Goal: Task Accomplishment & Management: Complete application form

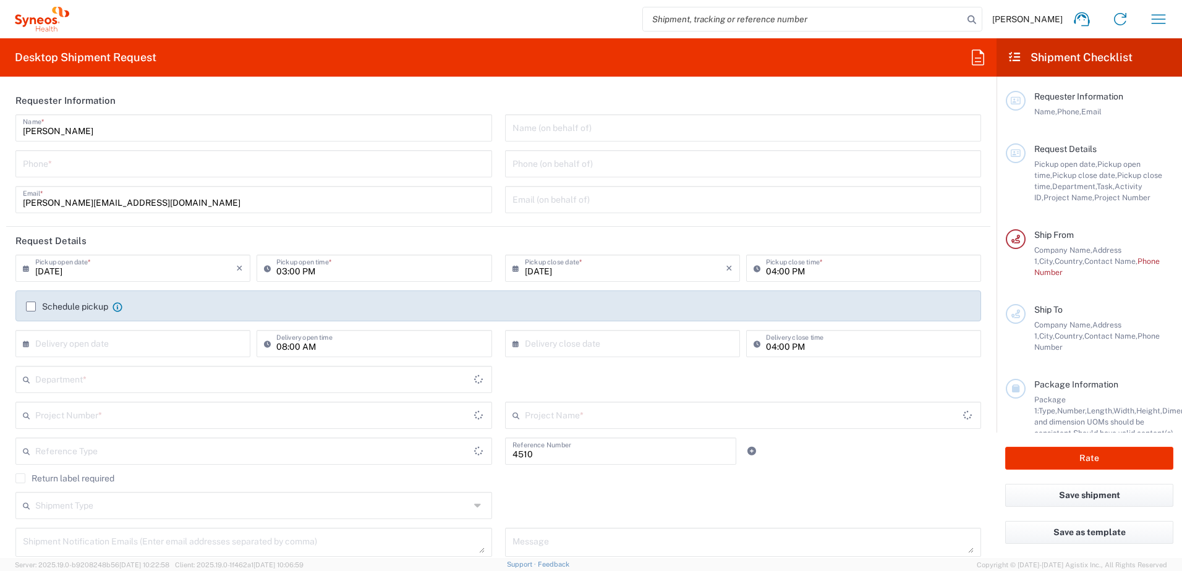
type input "Department"
type input "[GEOGRAPHIC_DATA]"
click at [53, 163] on input "tel" at bounding box center [254, 163] width 462 height 22
type input "Syneos Health d.o.o. [GEOGRAPHIC_DATA]-[GEOGRAPHIC_DATA]"
type input "[PHONE_NUMBER]"
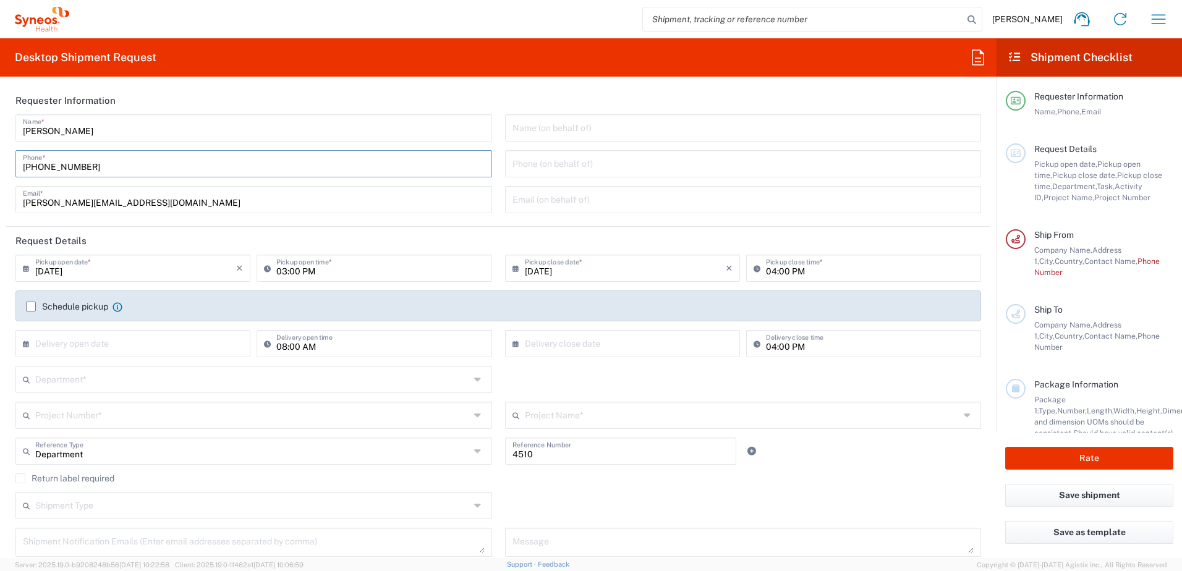
click at [626, 127] on input "text" at bounding box center [744, 127] width 462 height 22
click at [1059, 18] on span "Stefan Bisevac" at bounding box center [1027, 19] width 70 height 11
click at [1037, 17] on span "Stefan Bisevac" at bounding box center [1027, 19] width 70 height 11
click at [1176, 22] on agx-form-navbar "Stefan Bisevac Home Shipment estimator Shipment tracking Desktop shipment reque…" at bounding box center [591, 19] width 1182 height 38
click at [1159, 20] on icon "button" at bounding box center [1159, 19] width 20 height 20
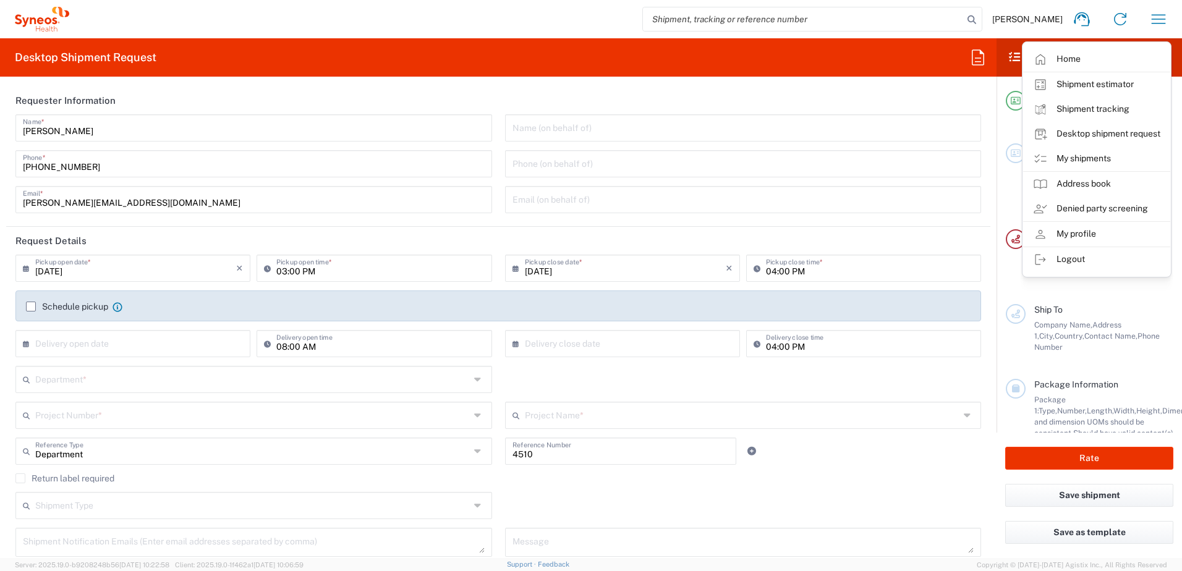
click at [1104, 235] on link "My profile" at bounding box center [1096, 234] width 147 height 25
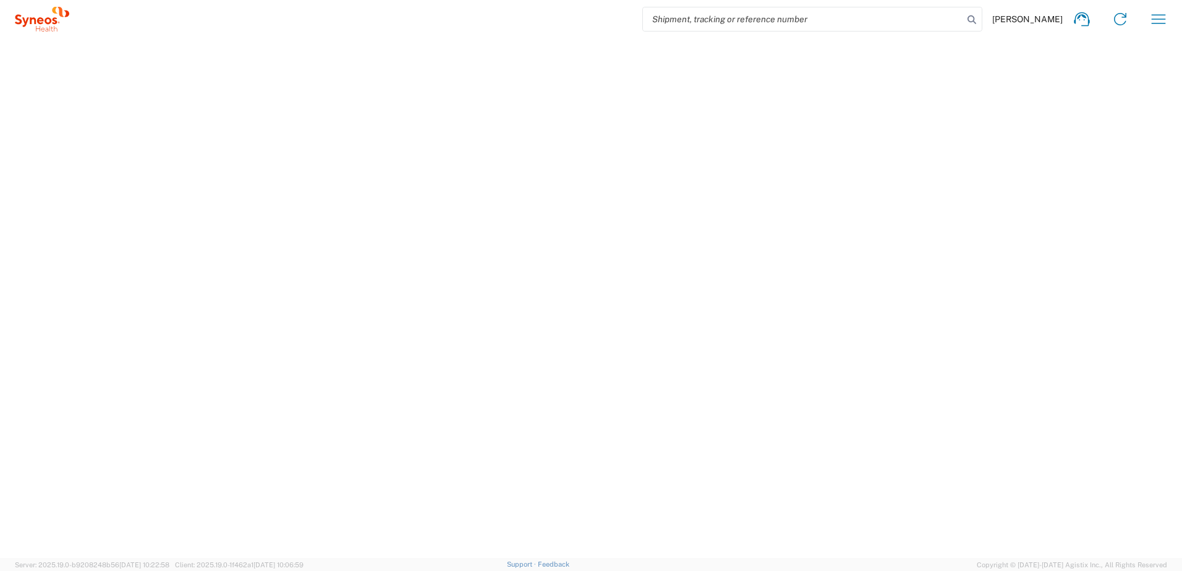
select select "RS"
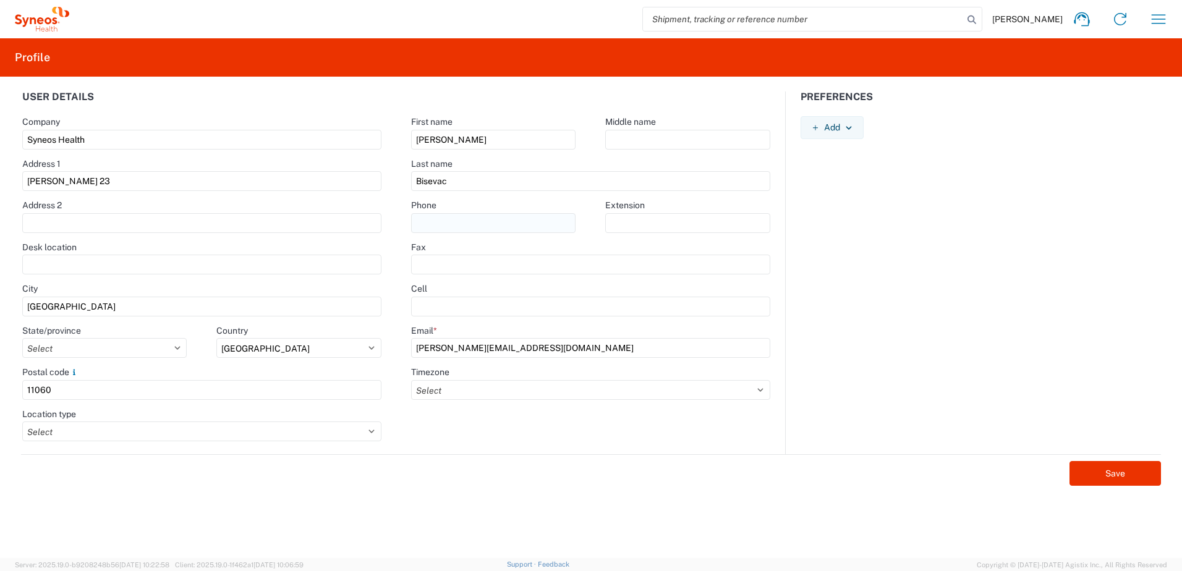
click at [494, 232] on agx-form-control-wrapper-v2 "Phone" at bounding box center [493, 221] width 194 height 42
click at [495, 228] on input "text" at bounding box center [493, 223] width 164 height 20
type input "+381 62 8843 810"
click at [479, 386] on select "Select ACT AET AGT ART AST Africa/Abidjan Africa/Accra Africa/Addis_Ababa Afric…" at bounding box center [590, 390] width 359 height 20
select select "CET"
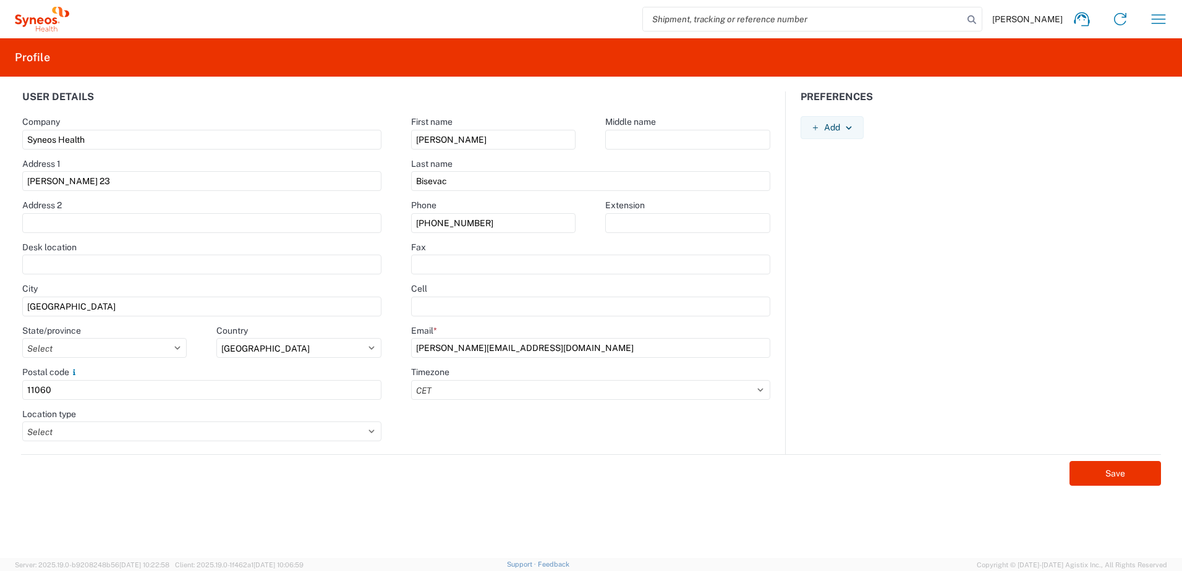
click at [411, 380] on select "Select ACT AET AGT ART AST Africa/Abidjan Africa/Accra Africa/Addis_Ababa Afric…" at bounding box center [590, 390] width 359 height 20
click at [185, 443] on agx-form-control-wrapper-v2 "Location type Select Business No Loading Dock Business (General) Business with …" at bounding box center [202, 430] width 390 height 42
click at [188, 431] on select "Select Business No Loading Dock Business (General) Business with Loading Dock C…" at bounding box center [202, 432] width 360 height 20
click at [189, 429] on select "Select Business No Loading Dock Business (General) Business with Loading Dock C…" at bounding box center [202, 432] width 360 height 20
click at [95, 223] on input "text" at bounding box center [202, 223] width 360 height 20
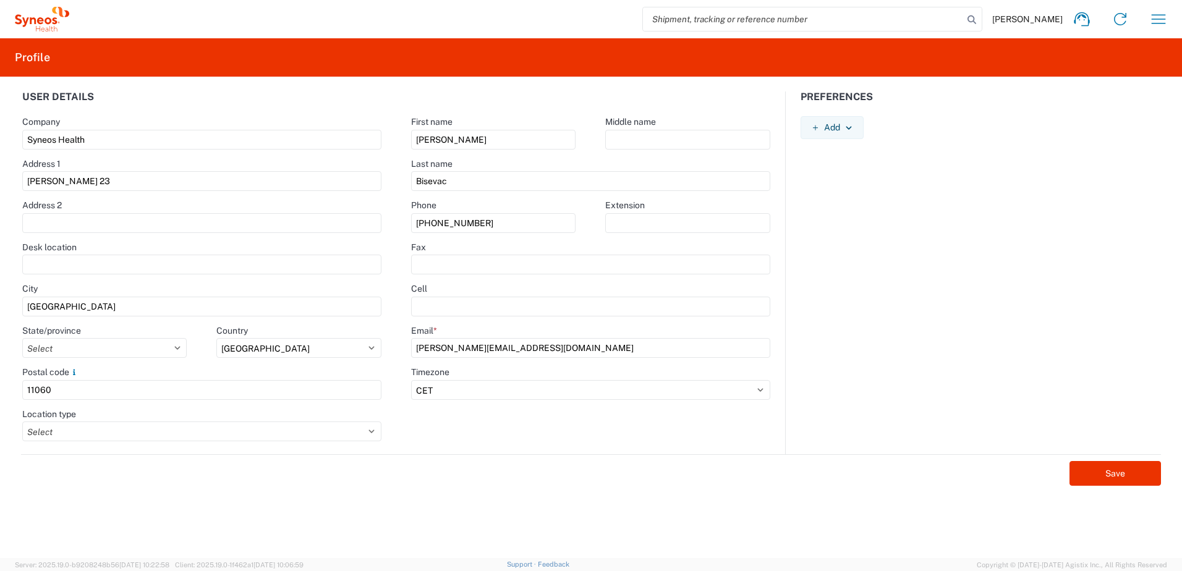
click at [150, 337] on div "State/province Select Autonomna Pokrajina Vojvodina Central Serbia" at bounding box center [104, 341] width 165 height 33
click at [148, 347] on select "Select Autonomna Pokrajina Vojvodina Central Serbia" at bounding box center [104, 348] width 165 height 20
click at [154, 317] on agx-form-control-wrapper-v2 "City Belgrade" at bounding box center [202, 304] width 390 height 42
click at [275, 343] on select "Select Afghanistan Åland Islands Albania Algeria American Samoa Andorra Angola …" at bounding box center [298, 348] width 165 height 20
click at [275, 344] on select "Select Afghanistan Åland Islands Albania Algeria American Samoa Andorra Angola …" at bounding box center [298, 348] width 165 height 20
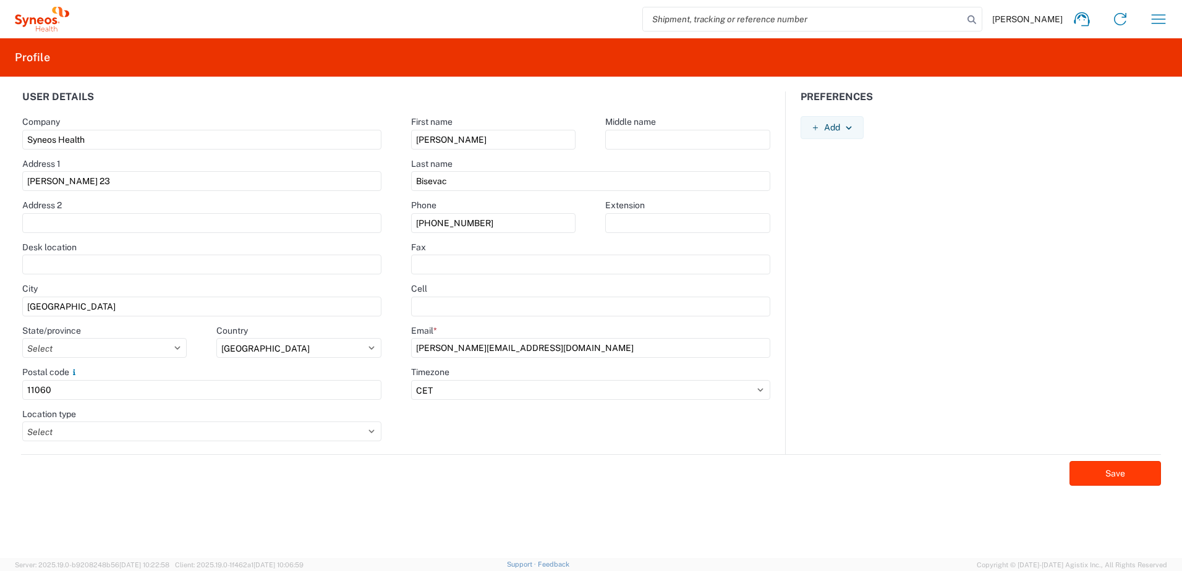
click at [1128, 472] on button "Save" at bounding box center [1116, 473] width 92 height 25
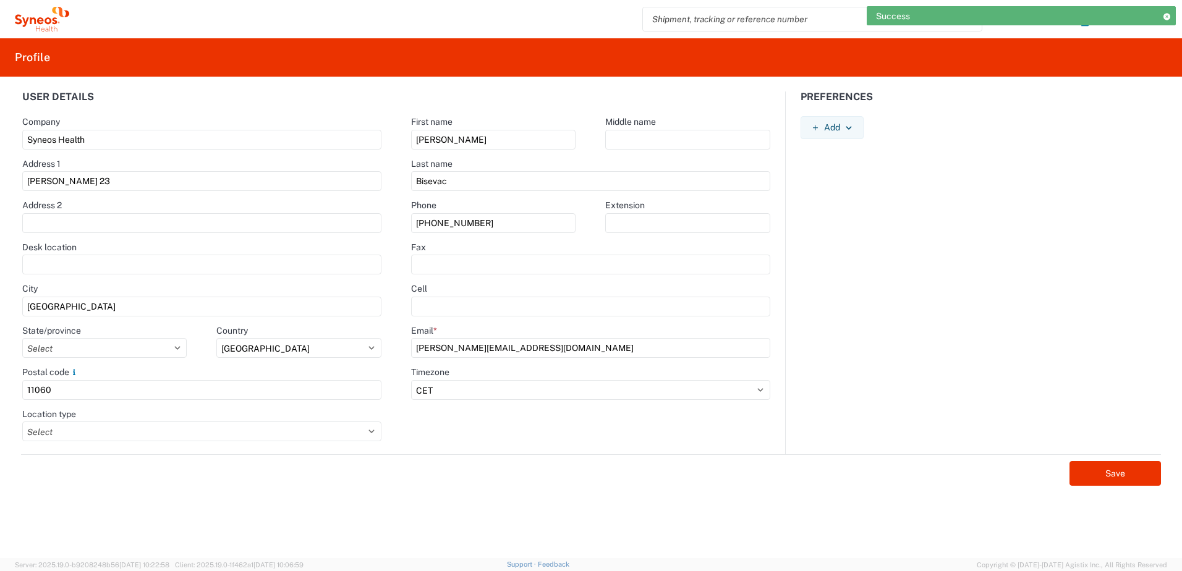
drag, startPoint x: 1173, startPoint y: 16, endPoint x: 1167, endPoint y: 22, distance: 8.3
click at [1168, 22] on div "Success" at bounding box center [1021, 15] width 309 height 19
click at [1167, 23] on div "Success" at bounding box center [1021, 15] width 309 height 19
click at [1170, 20] on div "Success" at bounding box center [1021, 15] width 309 height 19
click at [1169, 16] on icon at bounding box center [1166, 16] width 9 height 7
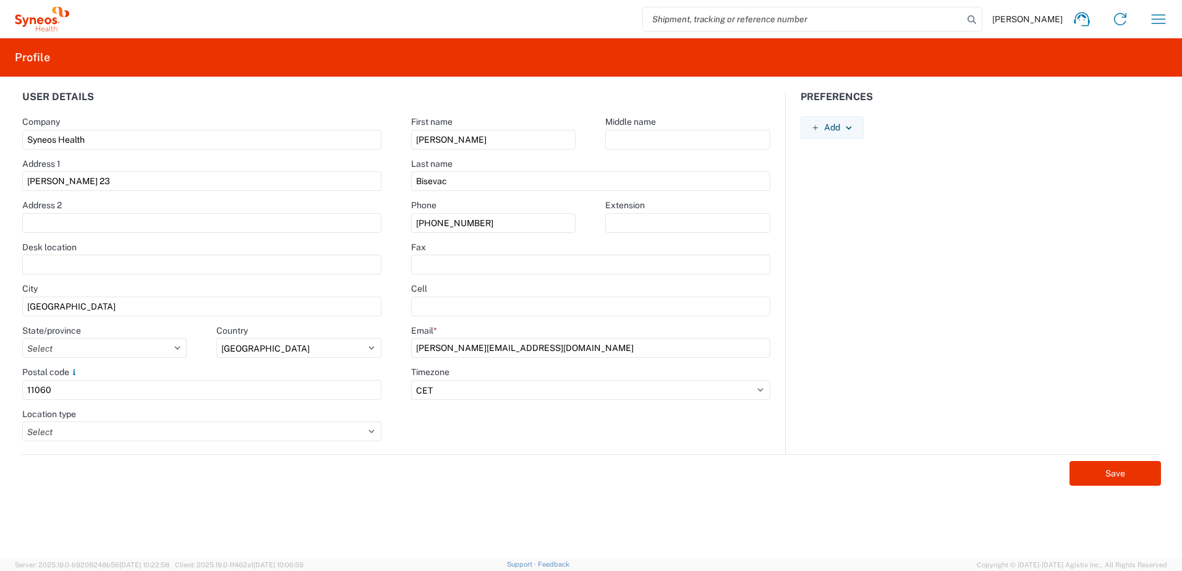
click at [43, 20] on icon at bounding box center [40, 20] width 7 height 7
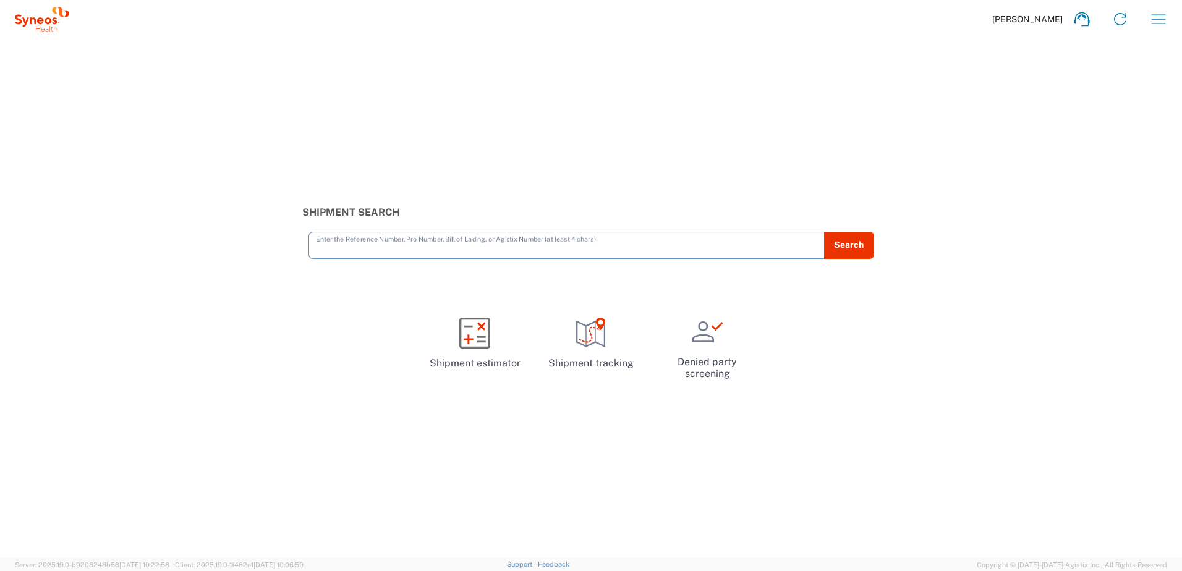
click at [1040, 21] on span "Stefan Bisevac" at bounding box center [1027, 19] width 70 height 11
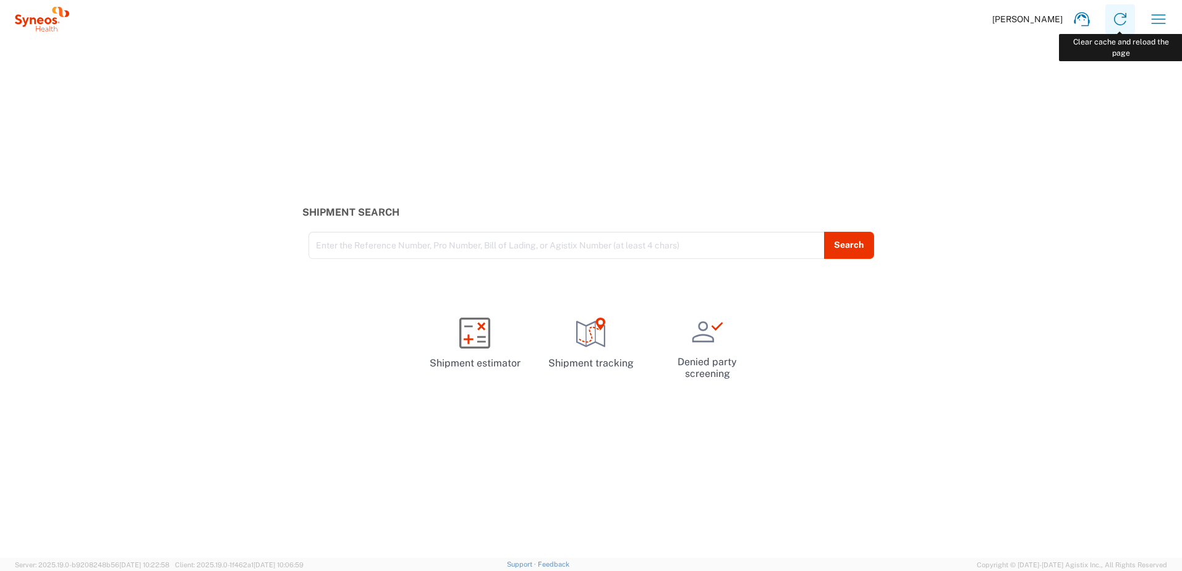
click at [1123, 17] on icon at bounding box center [1120, 19] width 12 height 12
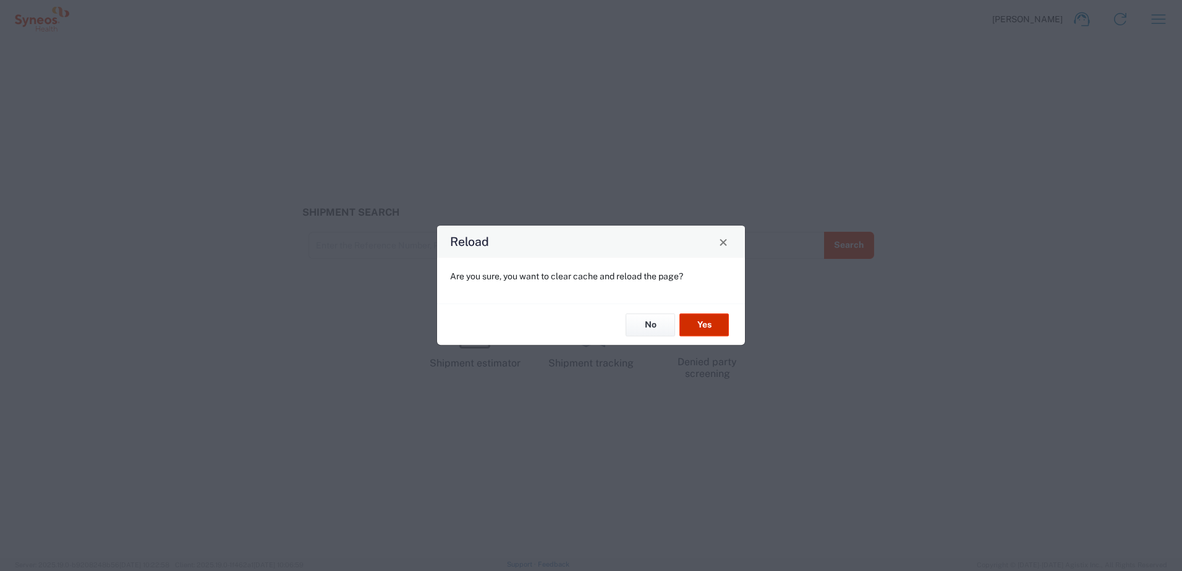
click at [701, 317] on button "Yes" at bounding box center [703, 324] width 49 height 23
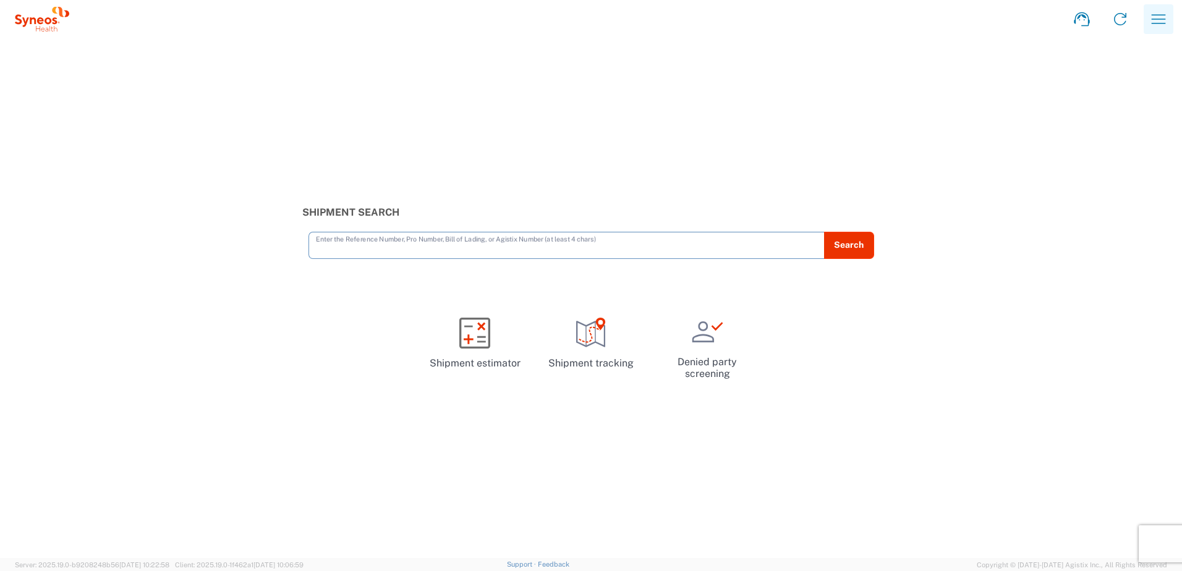
click at [1165, 25] on icon "button" at bounding box center [1159, 19] width 20 height 20
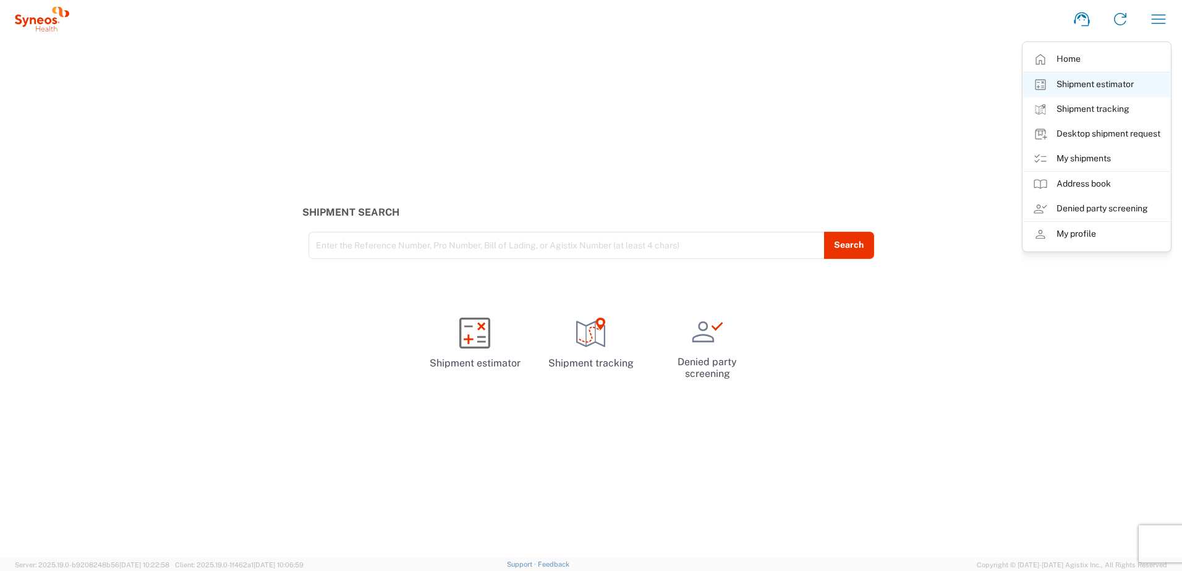
click at [1090, 83] on link "Shipment estimator" at bounding box center [1096, 84] width 147 height 25
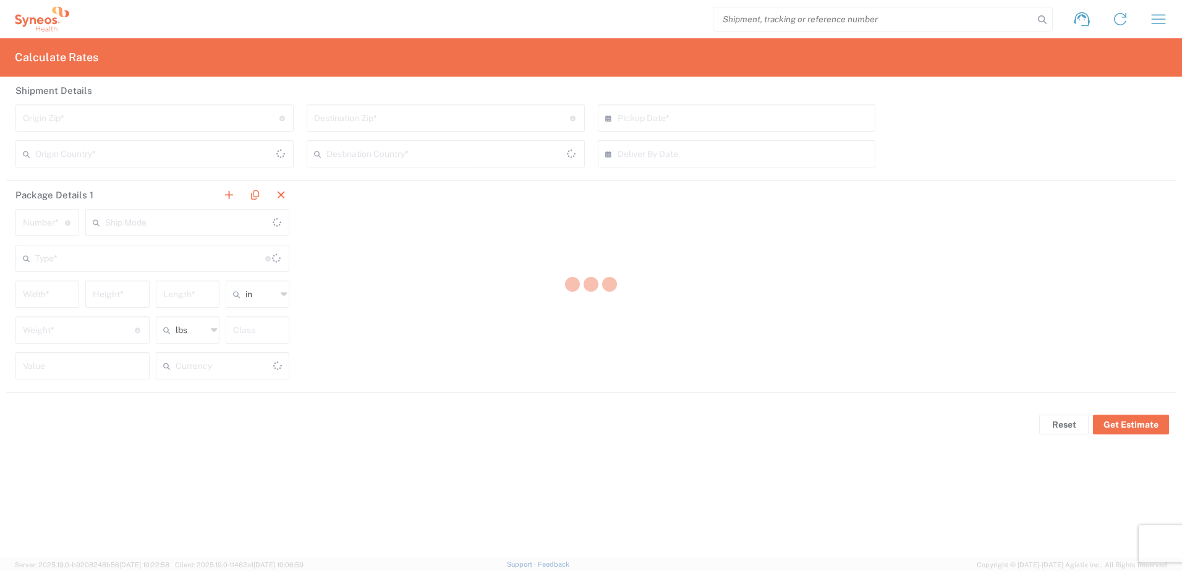
type input "[GEOGRAPHIC_DATA]"
type input "US Dollar"
type input "[GEOGRAPHIC_DATA]"
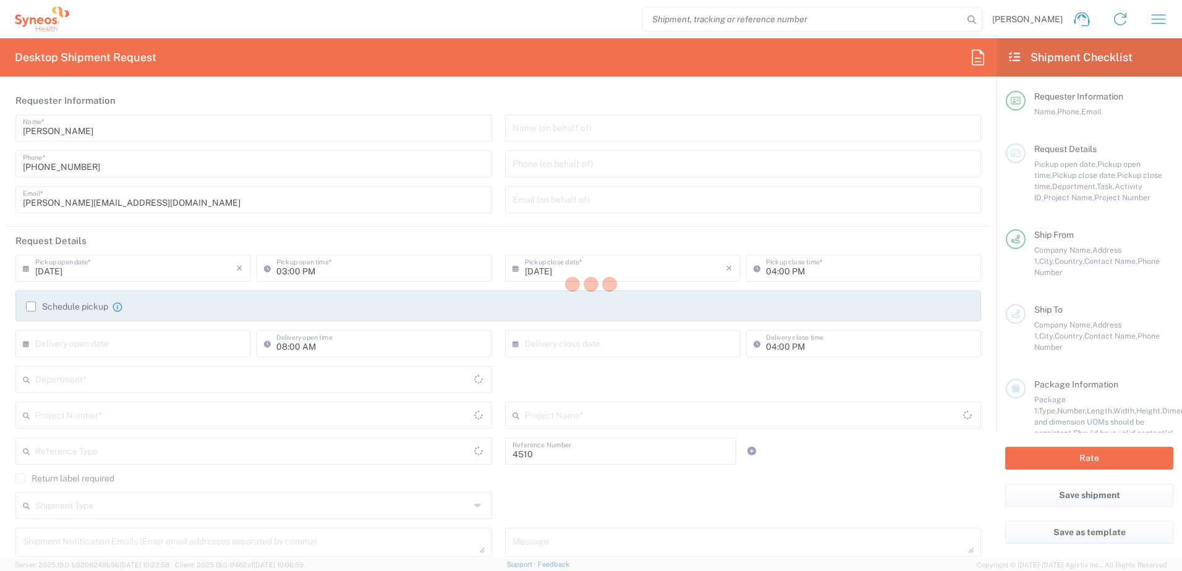
type input "Department"
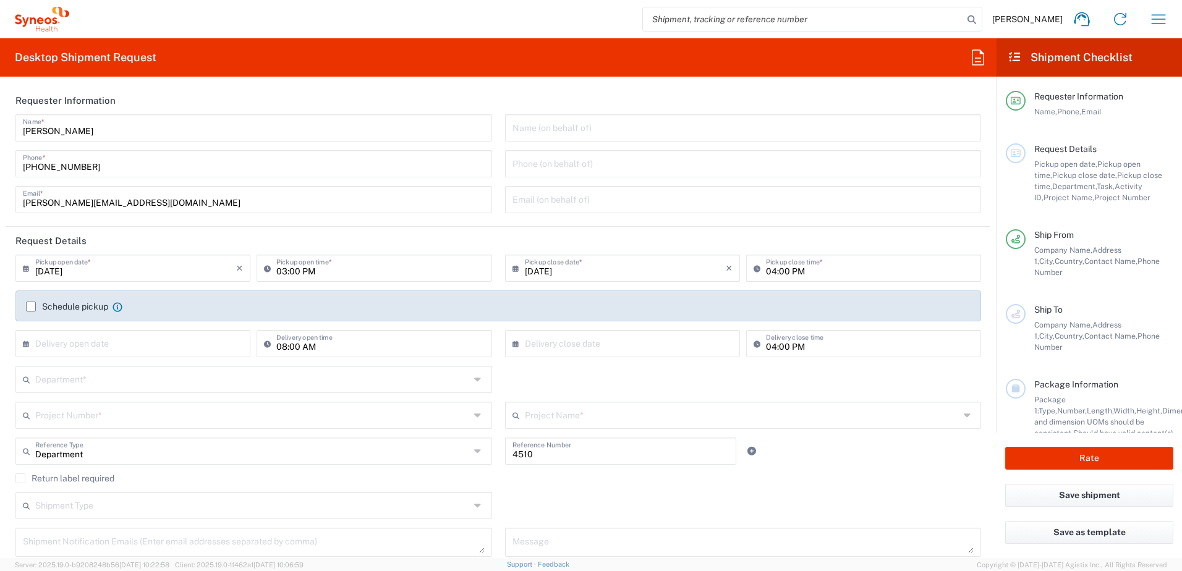
type input "[GEOGRAPHIC_DATA]"
type input "Syneos Health d.o.o. [GEOGRAPHIC_DATA]-[GEOGRAPHIC_DATA]"
click at [36, 308] on label "Schedule pickup" at bounding box center [67, 307] width 82 height 10
click at [31, 307] on input "Schedule pickup" at bounding box center [31, 307] width 0 height 0
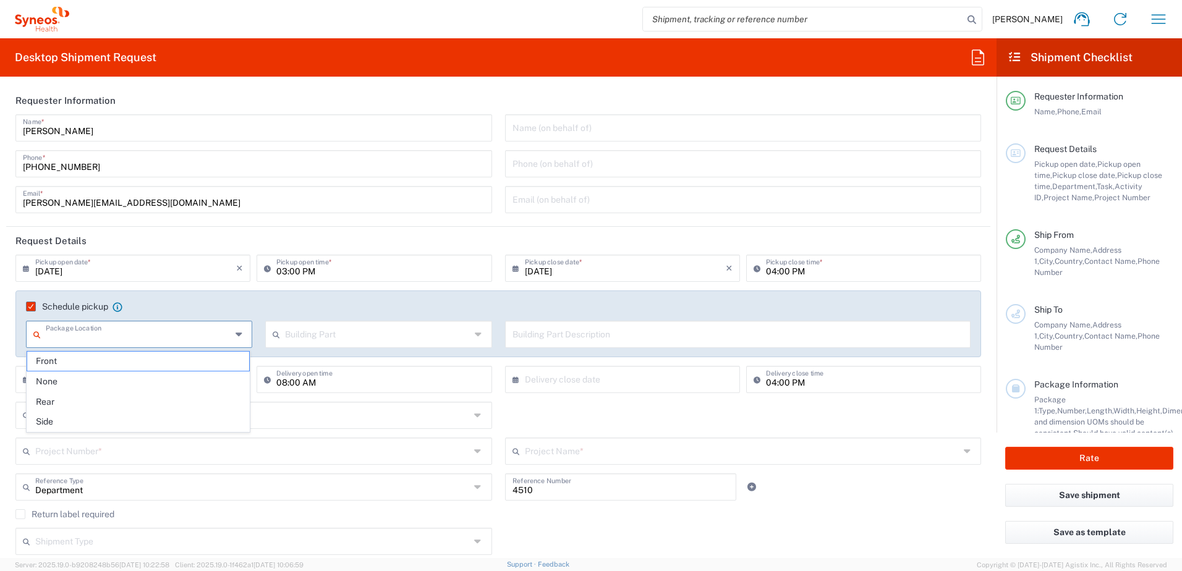
click at [66, 333] on input "text" at bounding box center [138, 334] width 185 height 22
click at [327, 302] on agx-checkbox-control "Schedule pickup When scheduling a pickup please be sure to meet the following c…" at bounding box center [498, 306] width 945 height 11
click at [122, 333] on input "text" at bounding box center [138, 334] width 185 height 22
click at [108, 380] on span "None" at bounding box center [138, 381] width 222 height 19
type input "None"
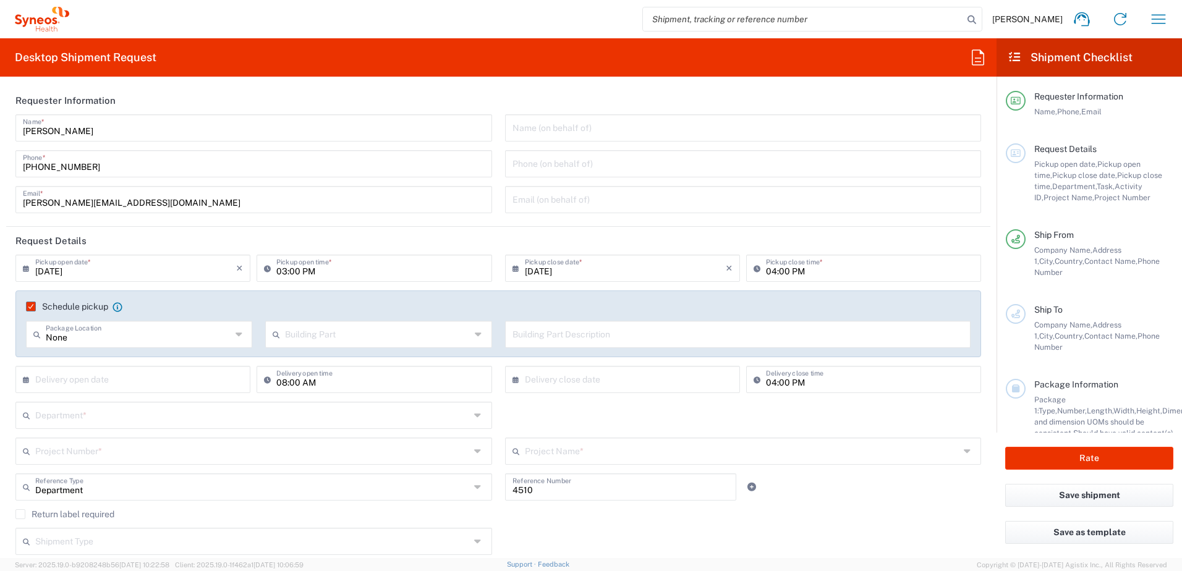
click at [277, 333] on icon at bounding box center [279, 335] width 12 height 20
click at [329, 380] on span "Building" at bounding box center [376, 381] width 222 height 19
type input "Building"
click at [636, 322] on div "Building Part Description" at bounding box center [738, 334] width 466 height 27
click at [618, 342] on input "text" at bounding box center [738, 334] width 451 height 22
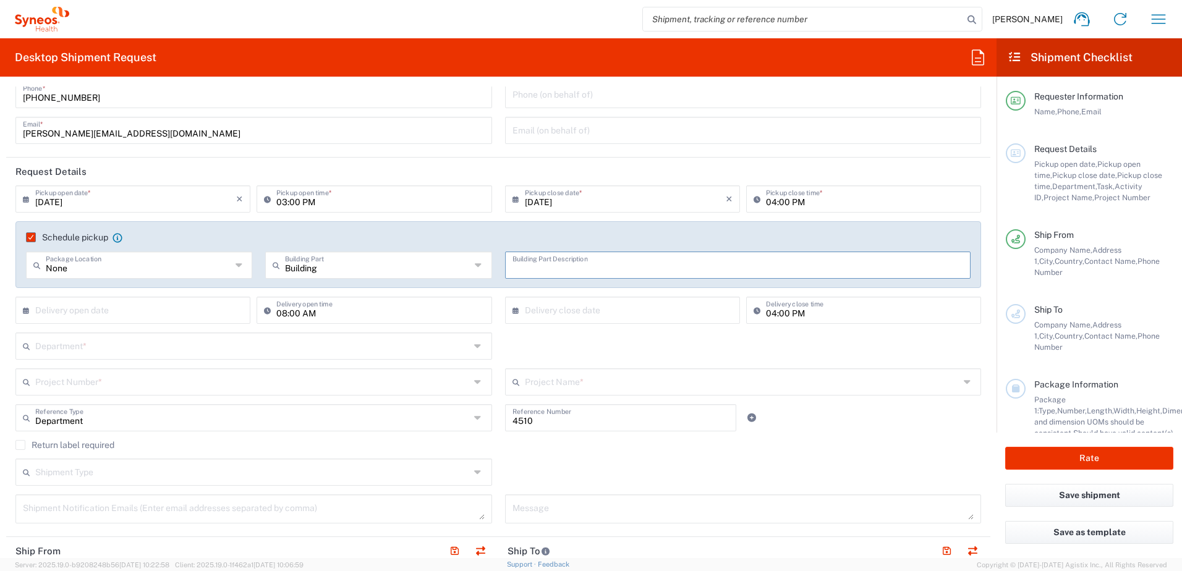
scroll to position [185, 0]
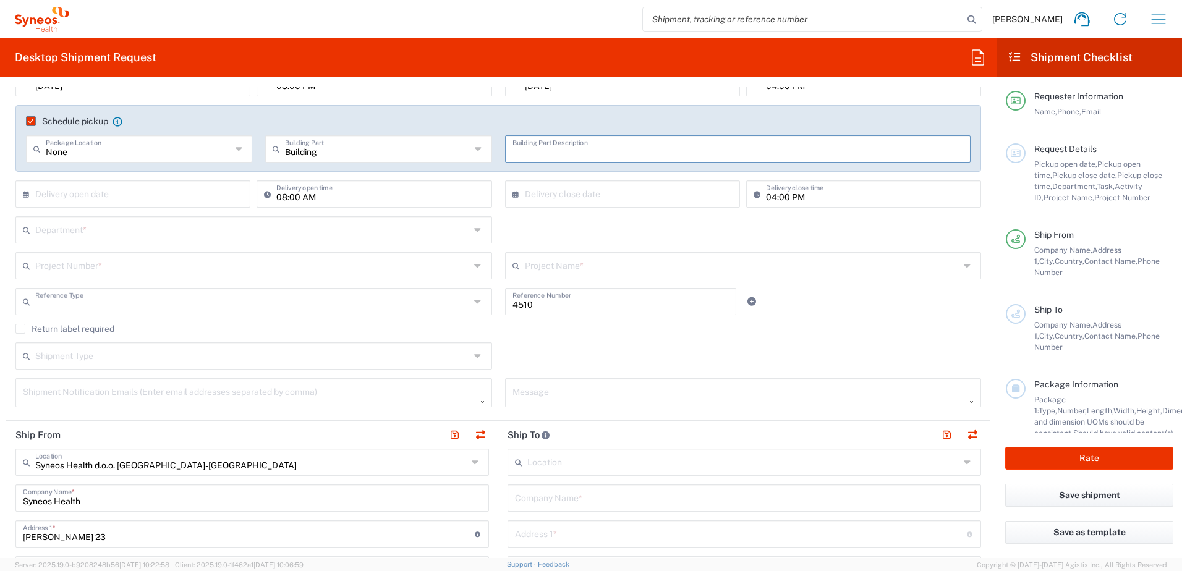
click at [55, 299] on input "text" at bounding box center [252, 301] width 435 height 22
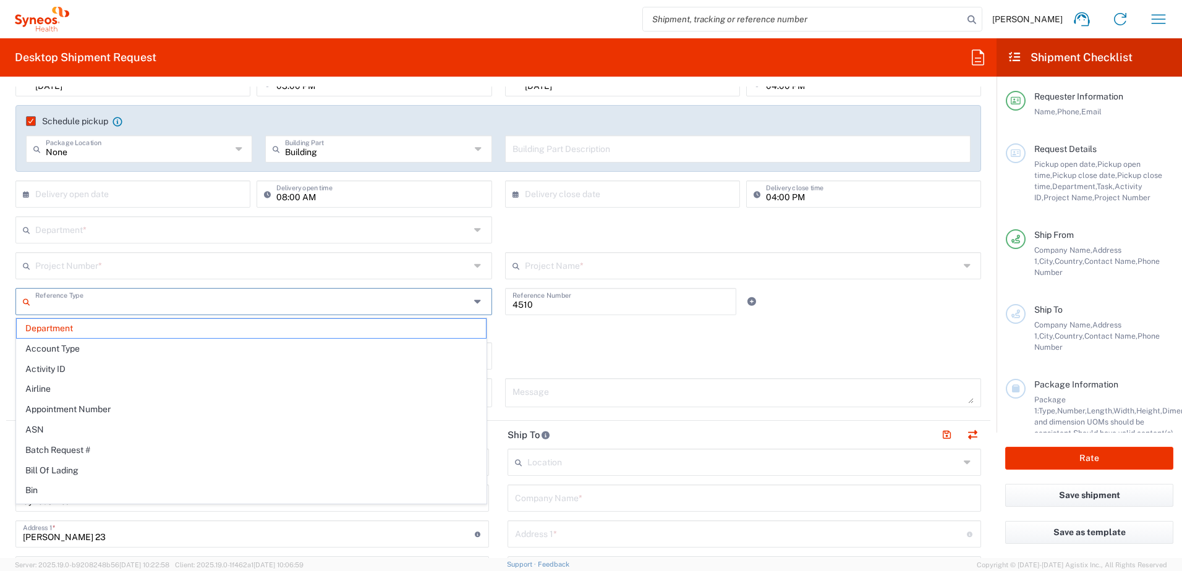
click at [55, 299] on input "text" at bounding box center [252, 301] width 435 height 22
click at [738, 380] on div "Message" at bounding box center [743, 392] width 477 height 29
type input "Department"
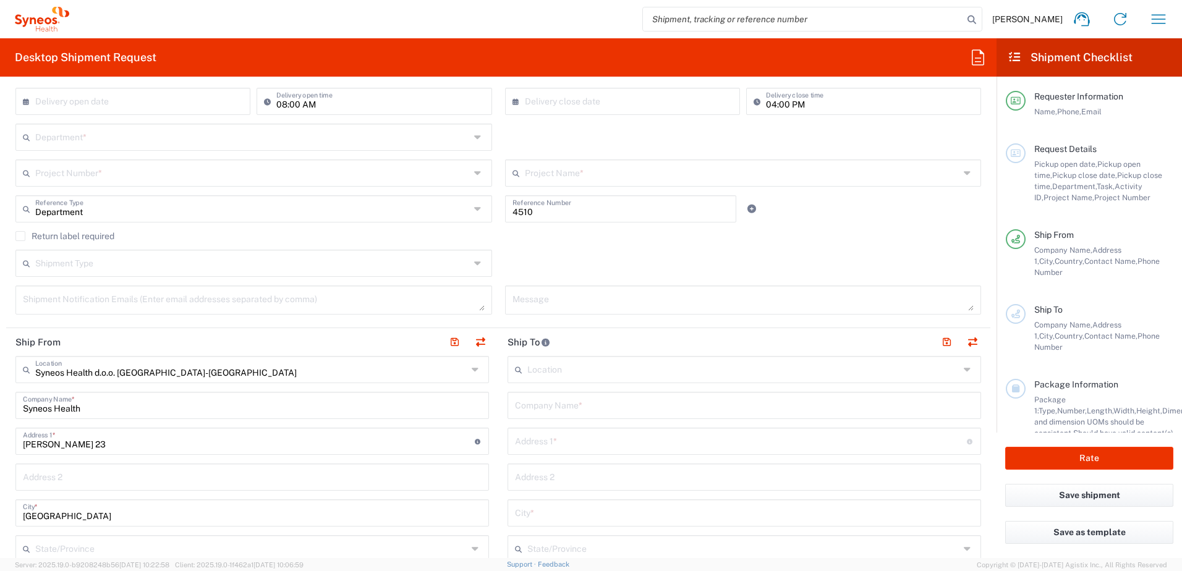
scroll to position [0, 0]
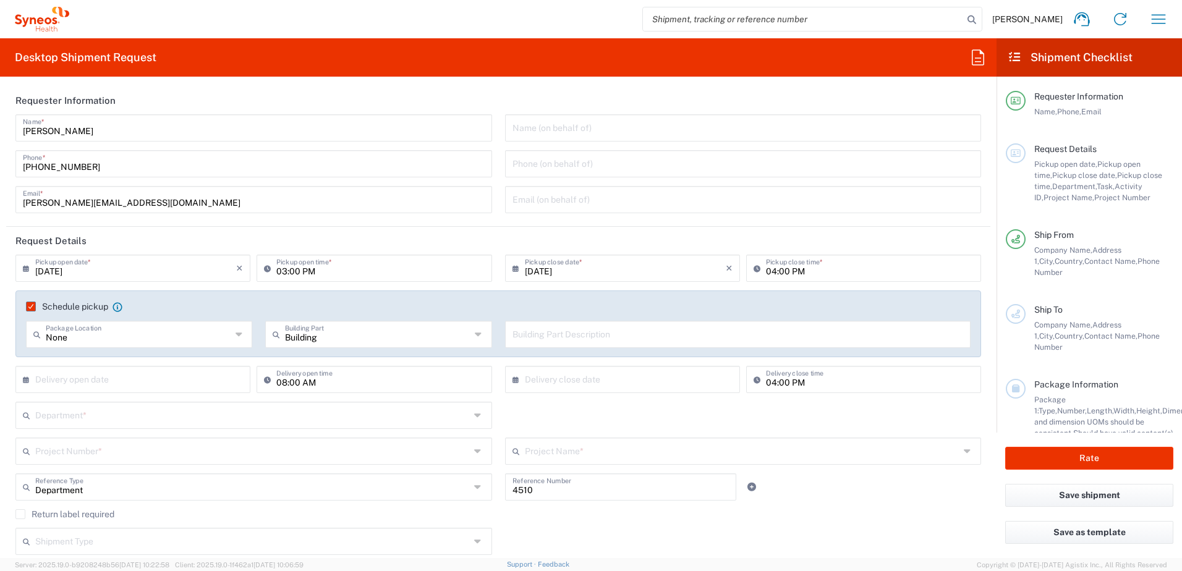
click at [94, 365] on div "Schedule pickup When scheduling a pickup please be sure to meet the following c…" at bounding box center [498, 328] width 979 height 75
click at [85, 380] on input "text" at bounding box center [135, 379] width 201 height 22
click at [111, 490] on span "23" at bounding box center [117, 491] width 19 height 17
type input "09/23/2025"
click at [542, 374] on input "text" at bounding box center [625, 379] width 201 height 22
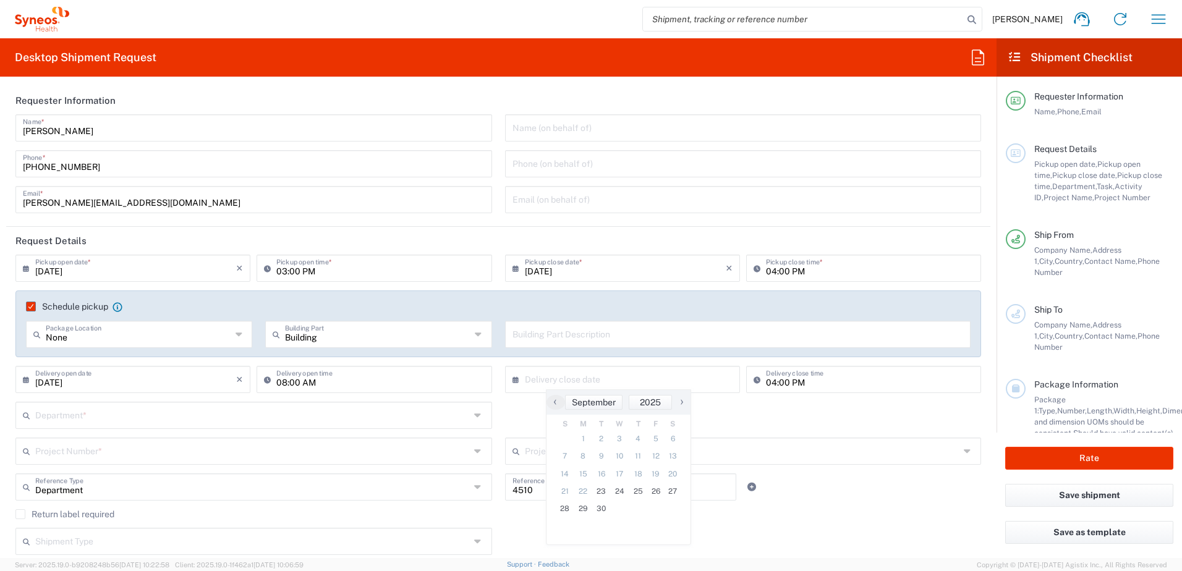
click at [765, 428] on div "Department * 3000 3100 3109 3110 3111 3112 3125 3130 3135 3136 3150 3155 3165 3…" at bounding box center [498, 420] width 979 height 36
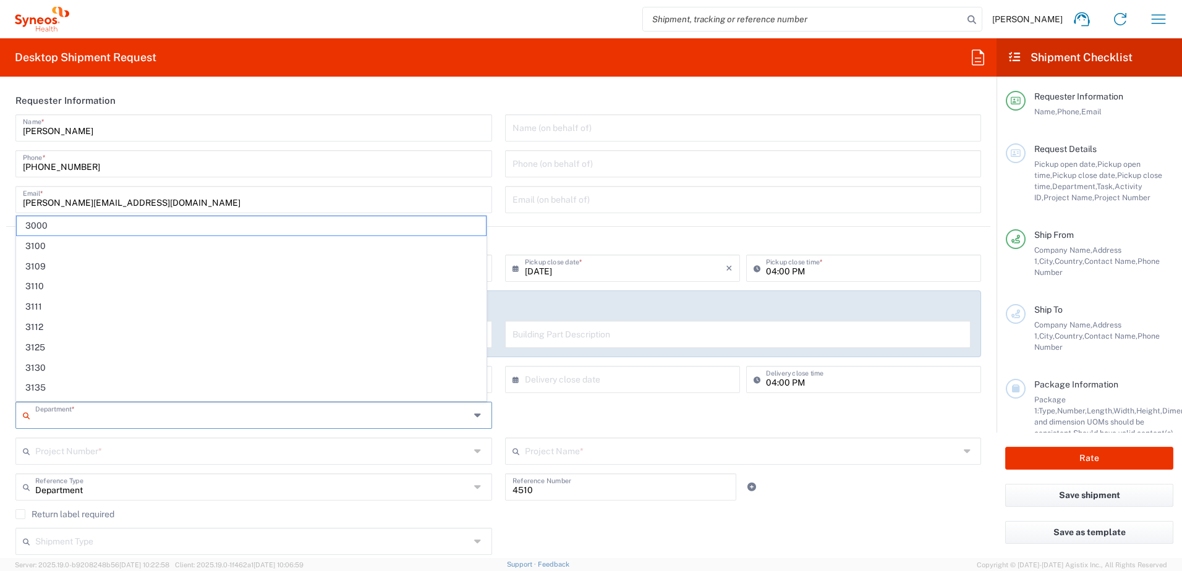
click at [105, 407] on input "text" at bounding box center [252, 415] width 435 height 22
click at [106, 408] on input "text" at bounding box center [252, 415] width 435 height 22
click at [461, 399] on span "3136" at bounding box center [251, 408] width 469 height 19
type input "3136"
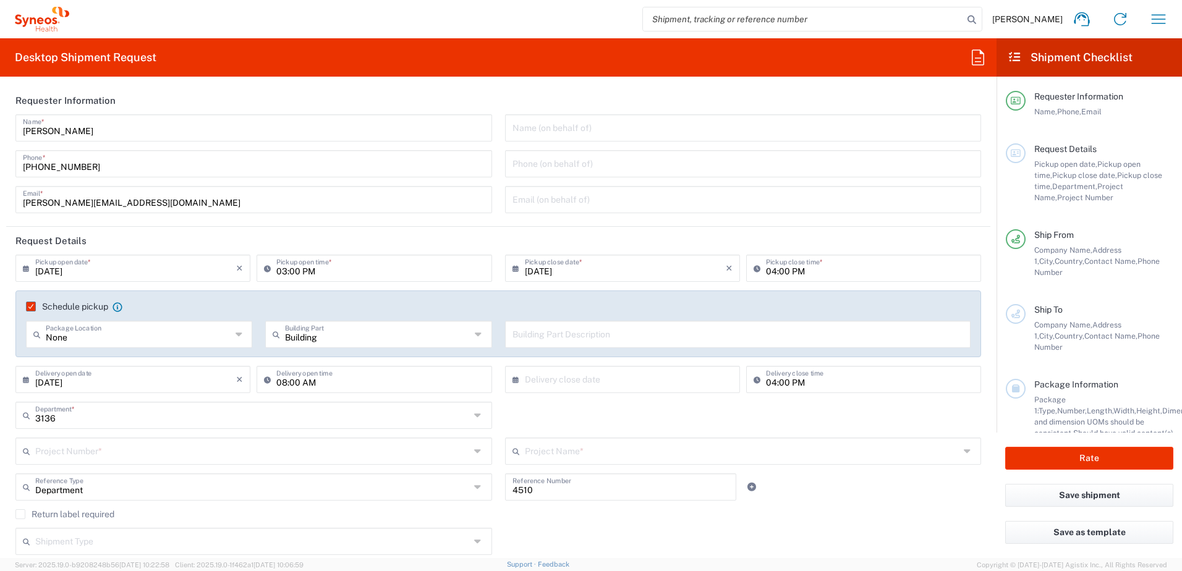
click at [553, 407] on div "3136 Department * 3000 3100 3109 3110 3111 3112 3125 3130 3135 3136 3150 3155 3…" at bounding box center [498, 420] width 979 height 36
click at [574, 338] on input "text" at bounding box center [738, 334] width 451 height 22
type input "None"
click at [197, 342] on input "None" at bounding box center [138, 334] width 185 height 22
click at [92, 365] on span "None" at bounding box center [138, 361] width 222 height 19
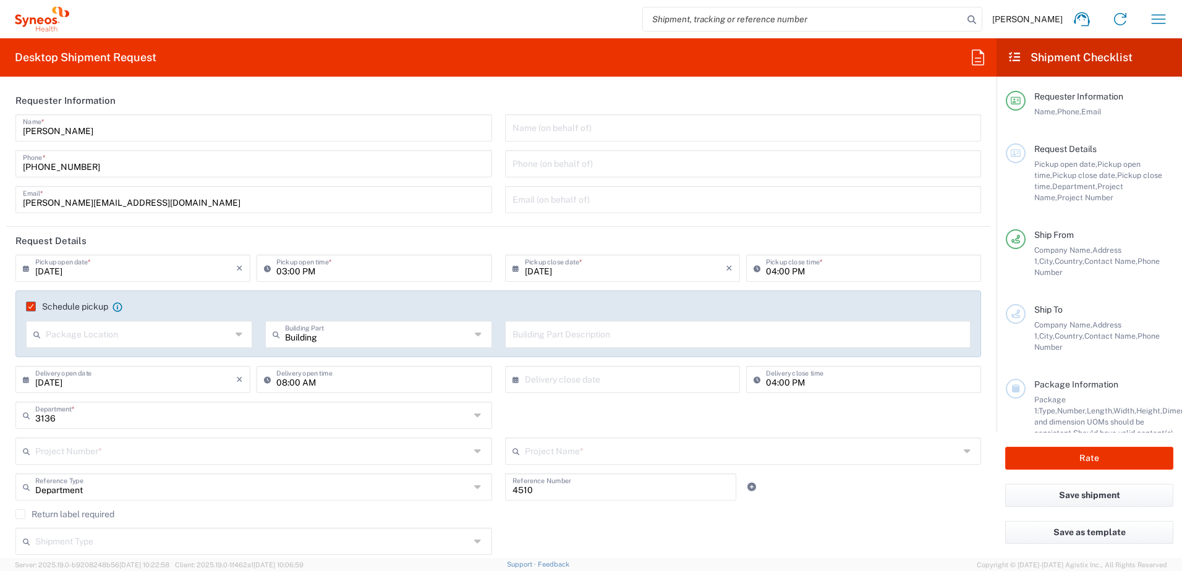
click at [36, 309] on label "Schedule pickup" at bounding box center [67, 307] width 82 height 10
click at [27, 307] on input "Schedule pickup" at bounding box center [27, 307] width 0 height 0
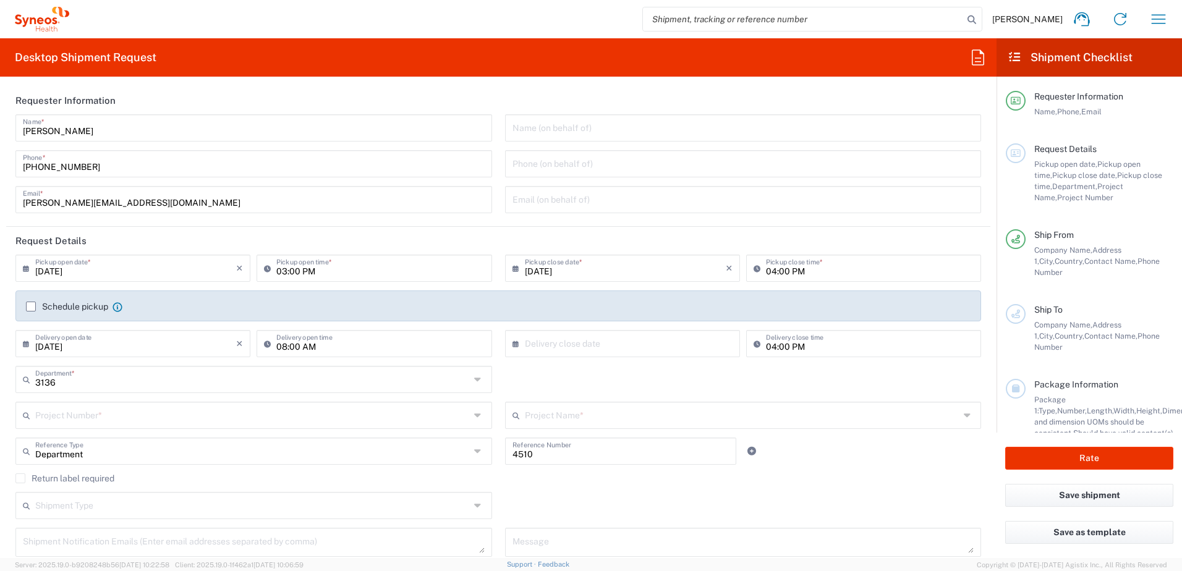
click at [36, 309] on label "Schedule pickup" at bounding box center [67, 307] width 82 height 10
click at [31, 307] on input "Schedule pickup" at bounding box center [31, 307] width 0 height 0
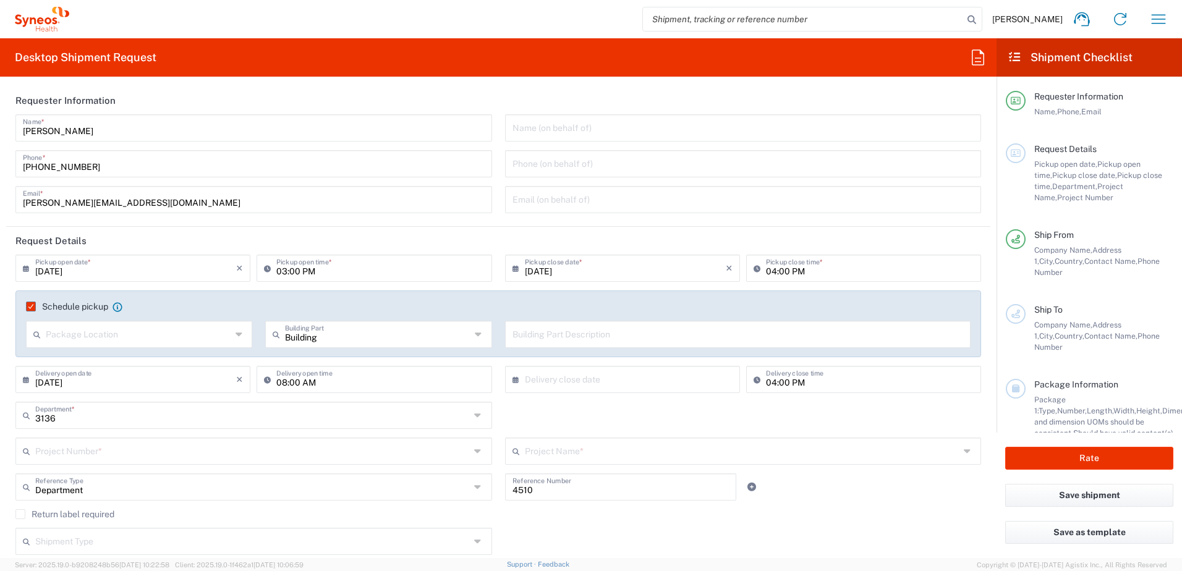
click at [36, 309] on label "Schedule pickup" at bounding box center [67, 307] width 82 height 10
click at [27, 307] on input "Schedule pickup" at bounding box center [27, 307] width 0 height 0
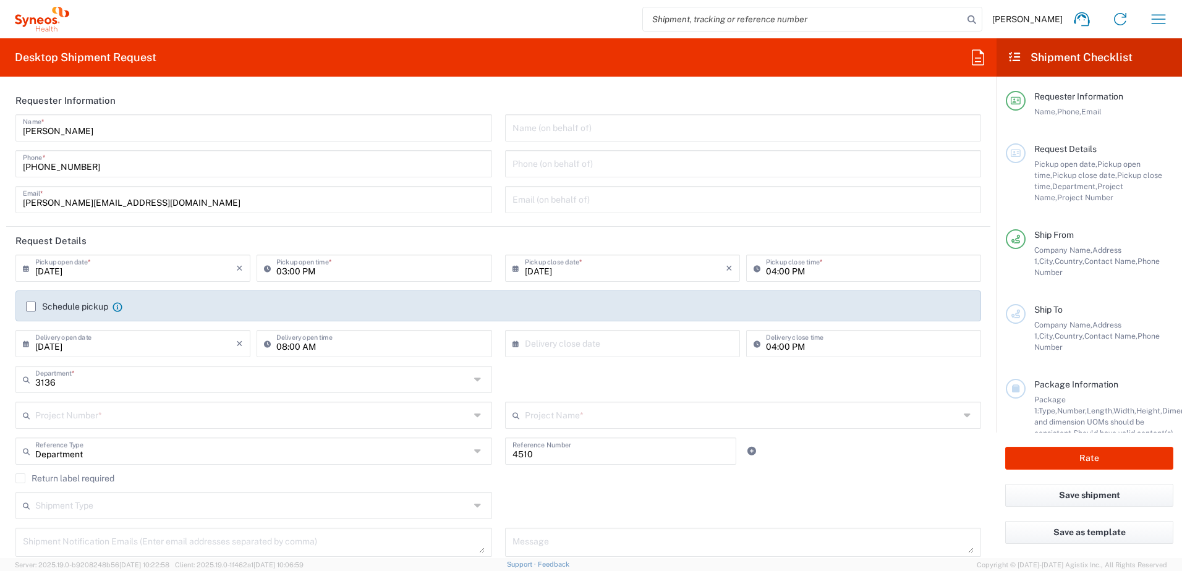
click at [36, 309] on label "Schedule pickup" at bounding box center [67, 307] width 82 height 10
click at [31, 307] on input "Schedule pickup" at bounding box center [31, 307] width 0 height 0
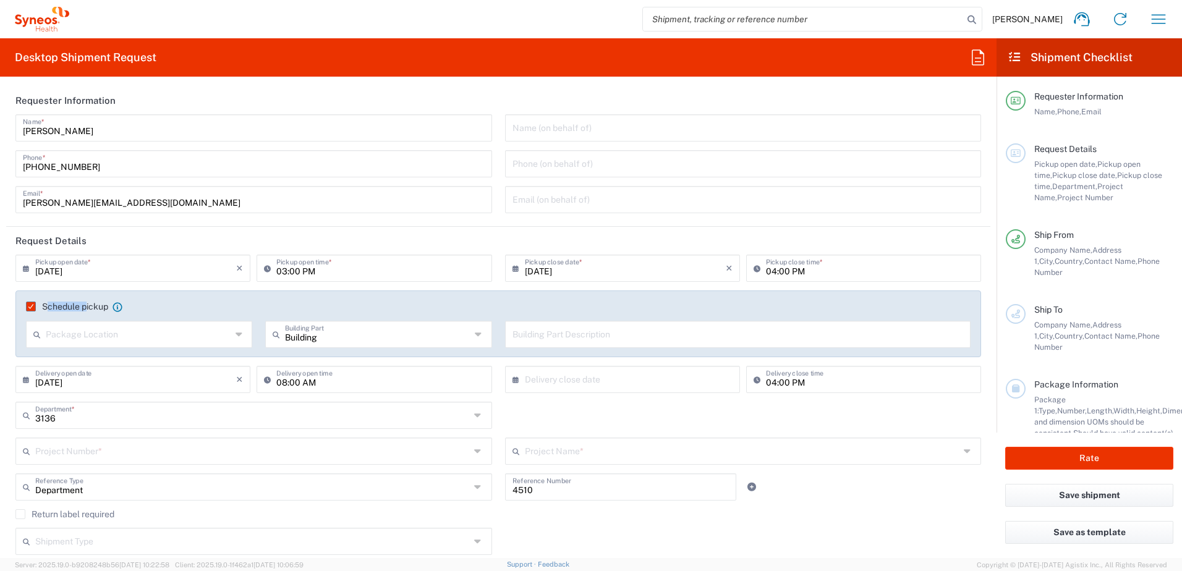
click at [36, 309] on label "Schedule pickup" at bounding box center [67, 307] width 82 height 10
click at [27, 307] on input "Schedule pickup" at bounding box center [27, 307] width 0 height 0
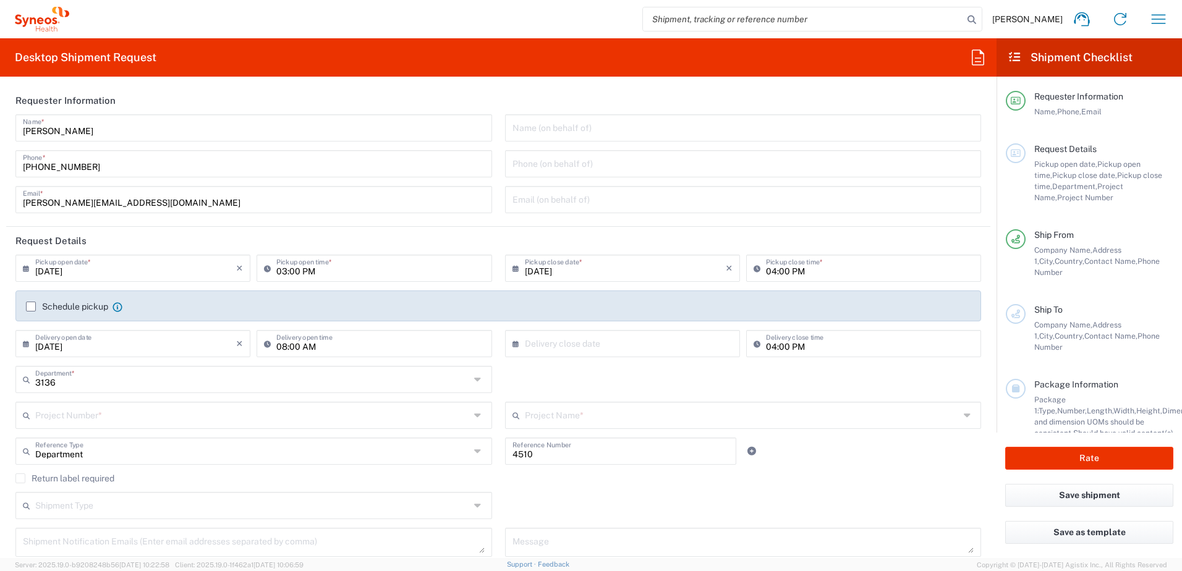
click at [367, 233] on header "Request Details" at bounding box center [498, 241] width 984 height 28
click at [28, 311] on label "Schedule pickup" at bounding box center [67, 307] width 82 height 10
click at [31, 307] on input "Schedule pickup" at bounding box center [31, 307] width 0 height 0
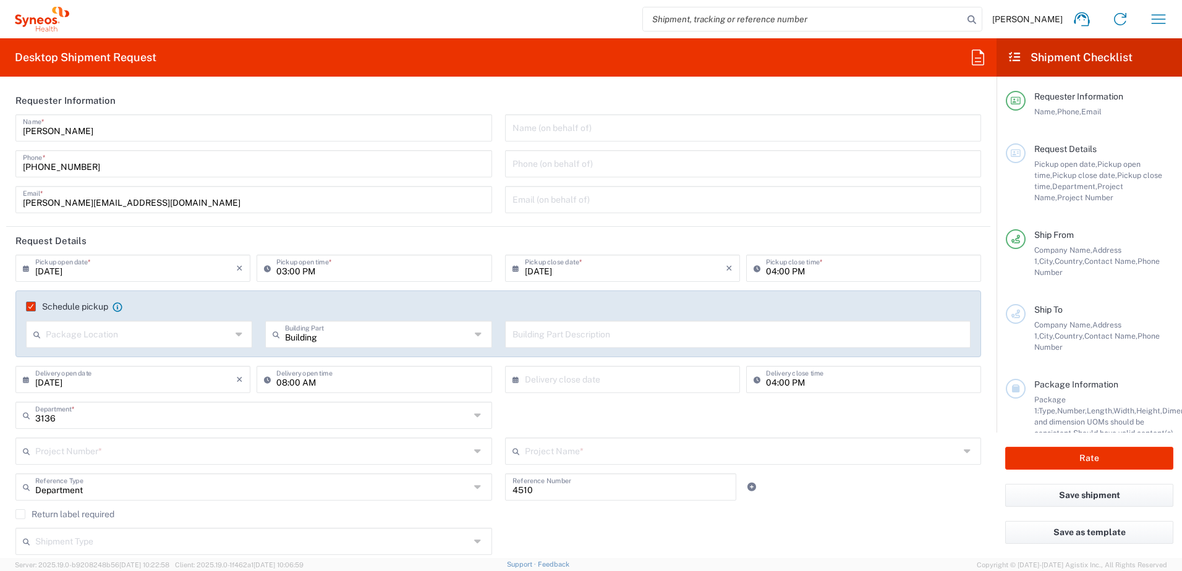
type input "3136"
click at [174, 410] on input "3136" at bounding box center [252, 415] width 435 height 22
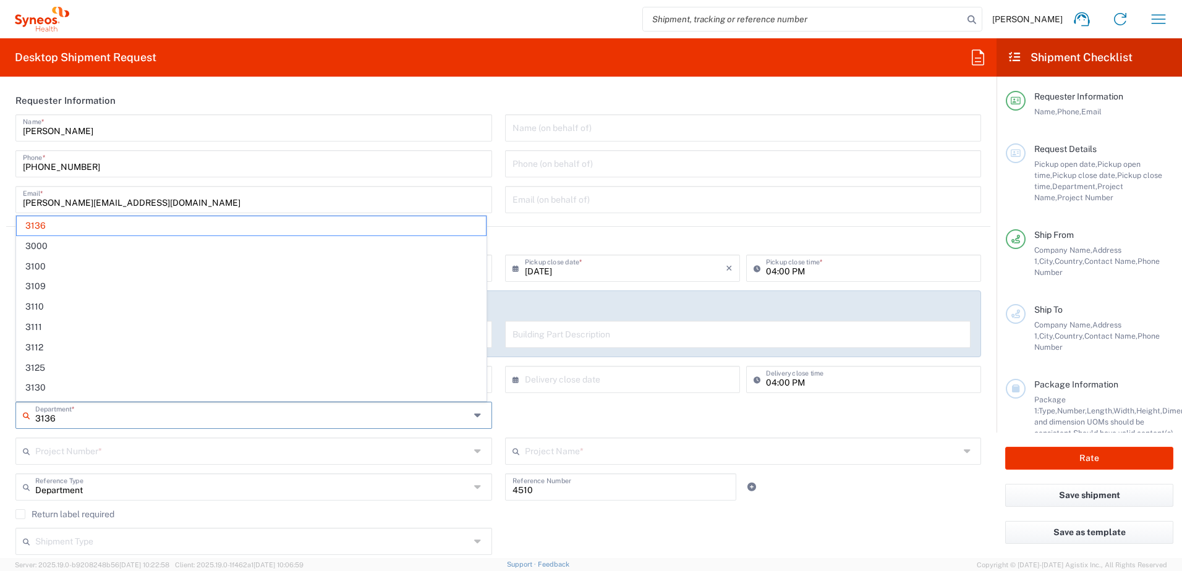
click at [174, 410] on input "3136" at bounding box center [252, 415] width 435 height 22
